Goal: Navigation & Orientation: Find specific page/section

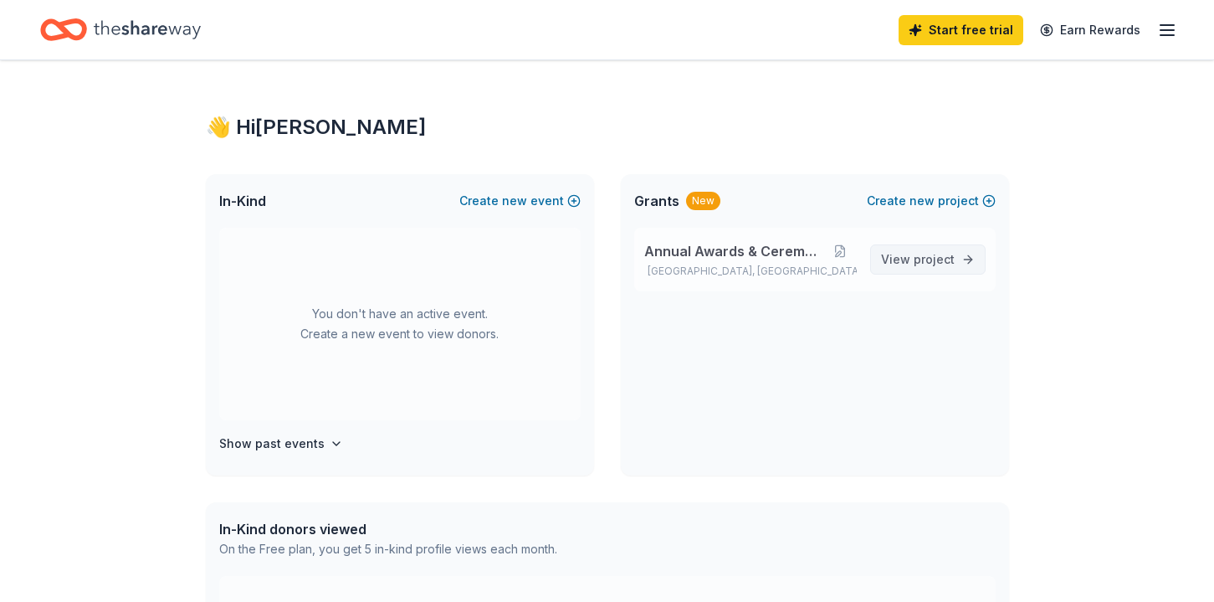
click at [902, 264] on span "View project" at bounding box center [918, 259] width 74 height 20
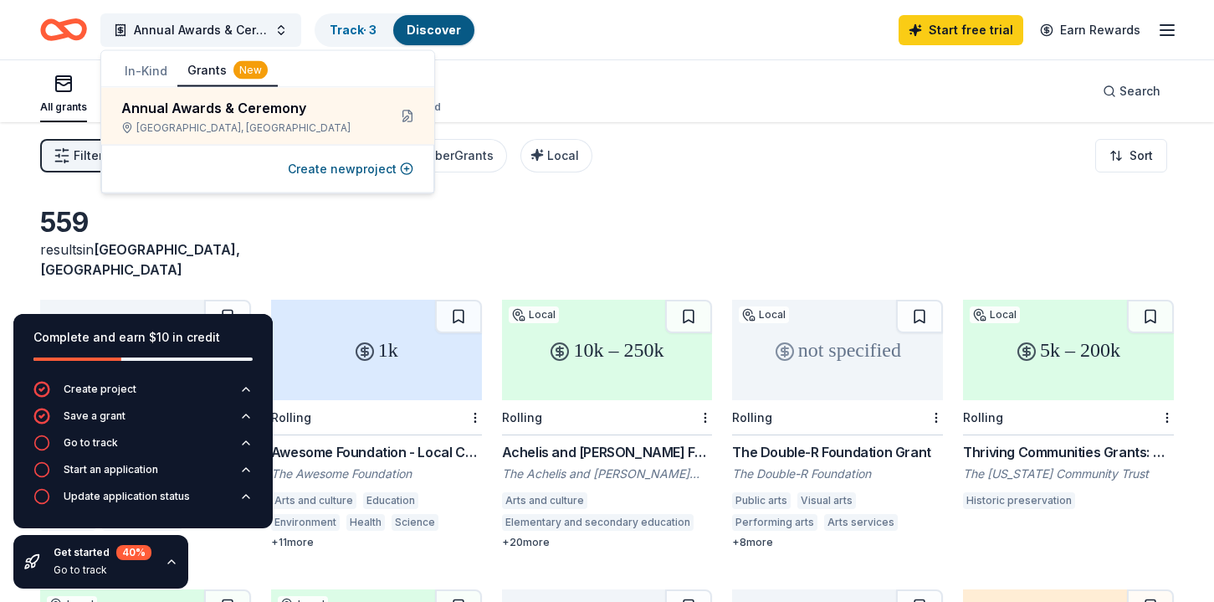
click at [484, 75] on div "All grants ≤ $5k $5k to $20k > $20k Unspecified Search" at bounding box center [607, 91] width 1134 height 62
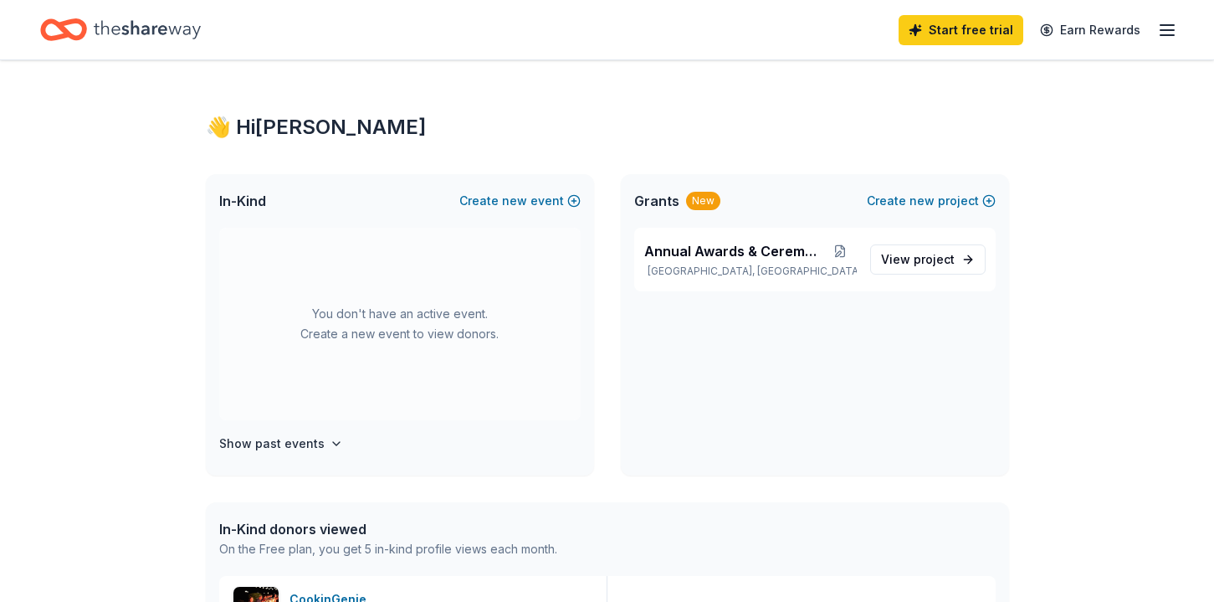
click at [1166, 28] on icon "button" at bounding box center [1167, 30] width 20 height 20
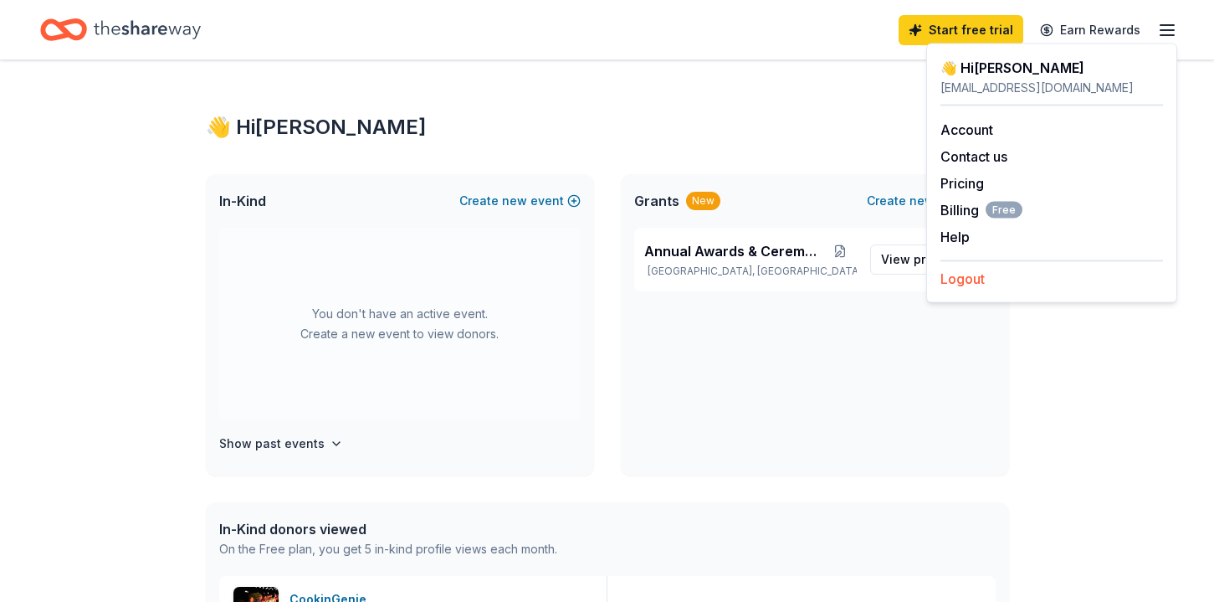
click at [978, 280] on button "Logout" at bounding box center [962, 279] width 44 height 20
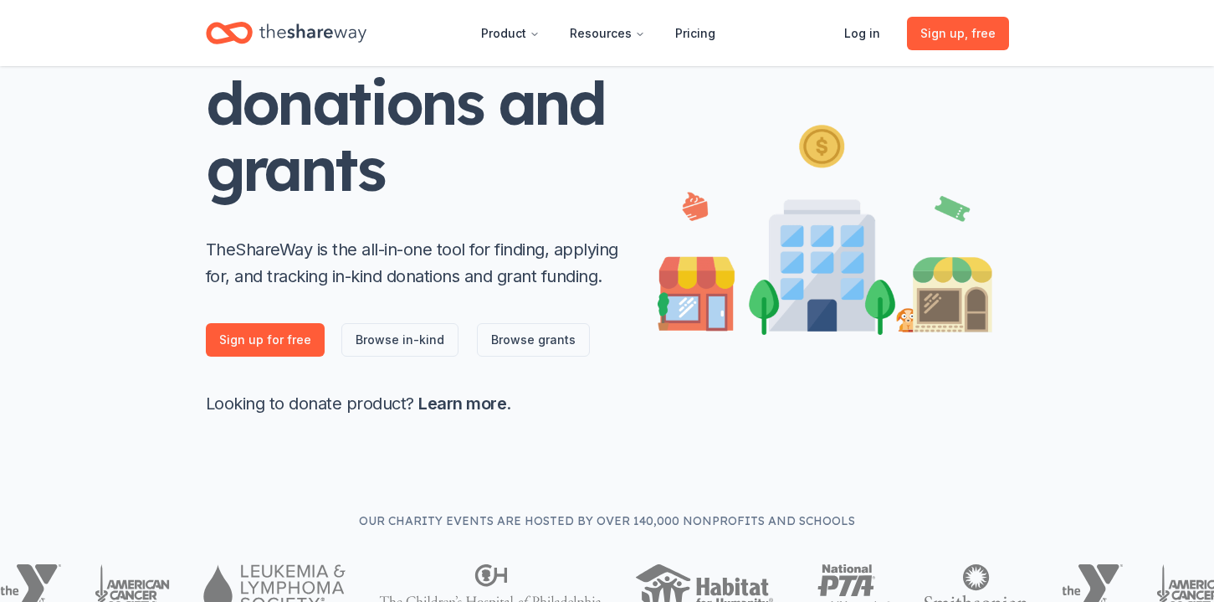
scroll to position [171, 0]
click at [406, 334] on link "Browse in-kind" at bounding box center [399, 338] width 117 height 33
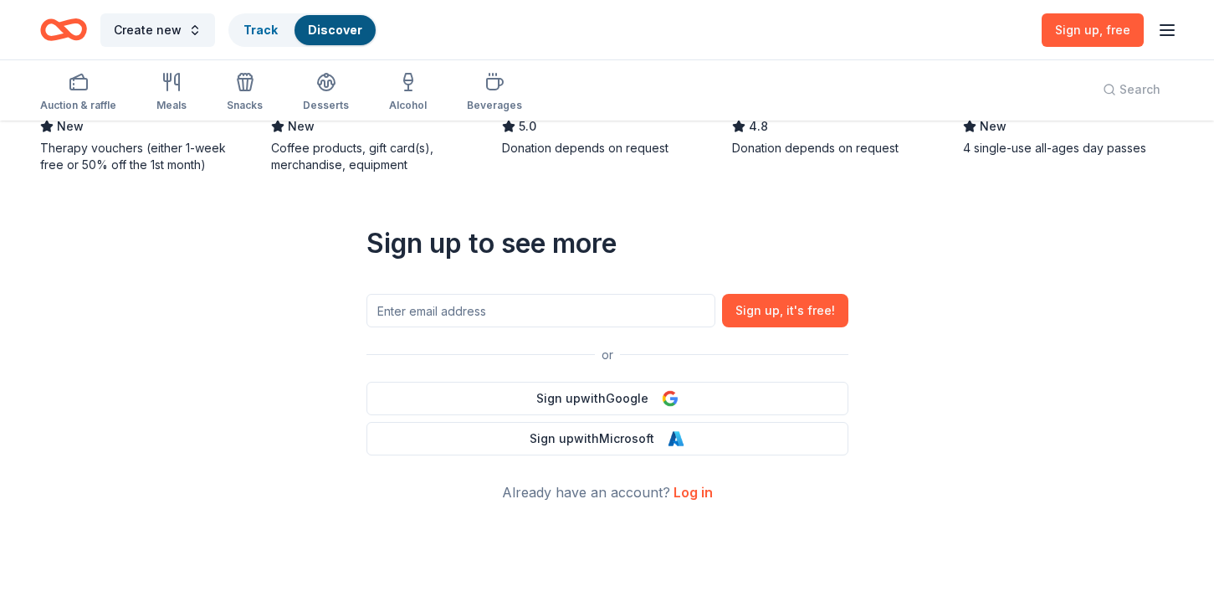
scroll to position [733, 0]
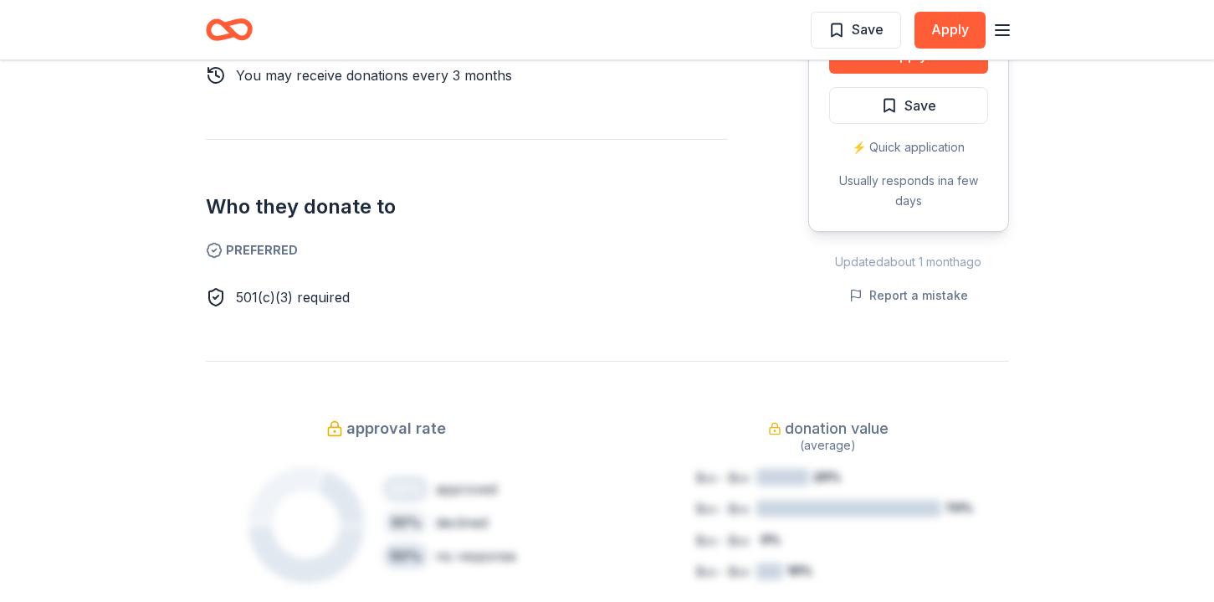
scroll to position [997, 0]
